Goal: Book appointment/travel/reservation

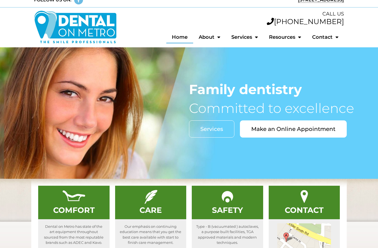
scroll to position [7, 0]
click at [255, 127] on span "Make an Online Appointment" at bounding box center [293, 129] width 84 height 6
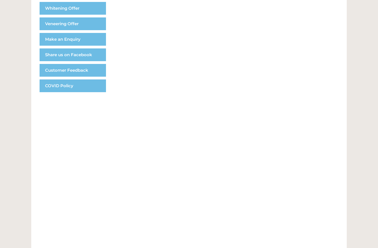
scroll to position [172, 0]
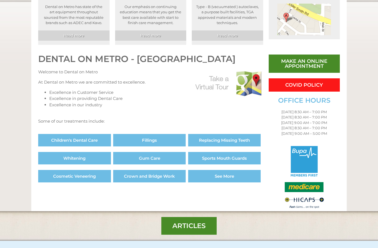
scroll to position [256, 0]
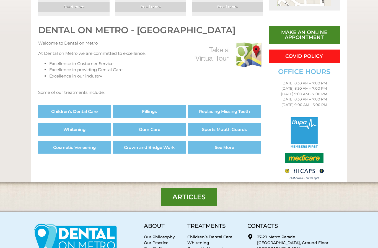
click at [211, 109] on span "Replacing Missing Teeth" at bounding box center [224, 111] width 51 height 4
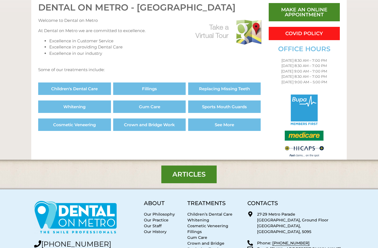
click at [299, 9] on span "Make an online appointment" at bounding box center [304, 12] width 55 height 10
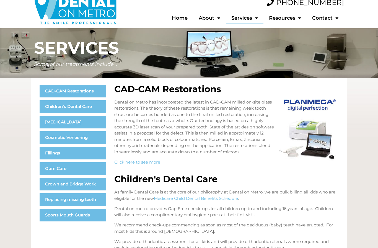
scroll to position [26, 0]
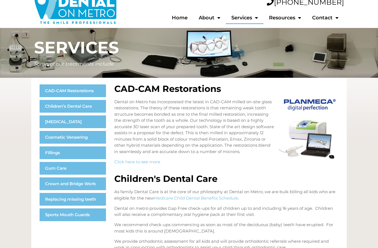
click at [135, 141] on p "Dental on Metro has incorporated the latest in CAD-CAM milled on-site glass res…" at bounding box center [226, 127] width 224 height 56
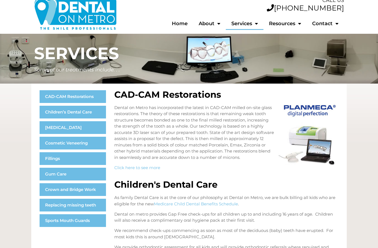
scroll to position [0, 0]
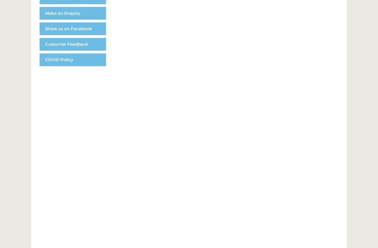
scroll to position [246, 0]
